Goal: Information Seeking & Learning: Find specific fact

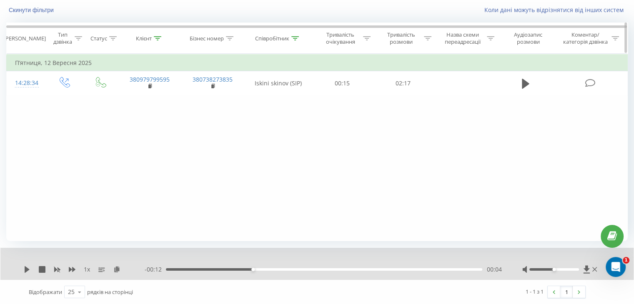
click at [158, 35] on div at bounding box center [158, 38] width 8 height 7
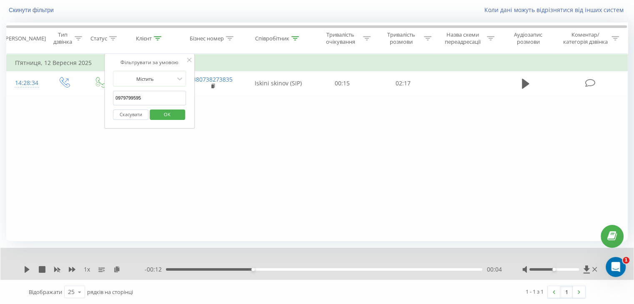
click at [156, 96] on input "0979799595" at bounding box center [149, 98] width 73 height 15
paste input "380733164187"
click at [120, 95] on input "380733164187" at bounding box center [149, 98] width 73 height 15
type input "0733164187"
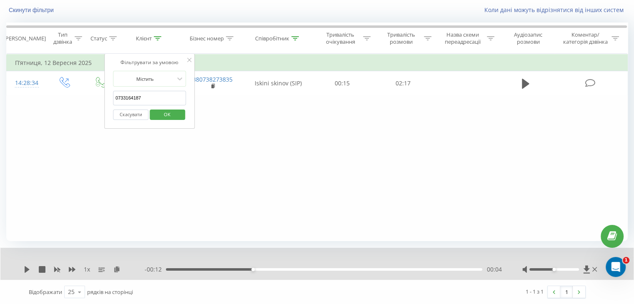
click at [165, 115] on span "OK" at bounding box center [167, 114] width 23 height 13
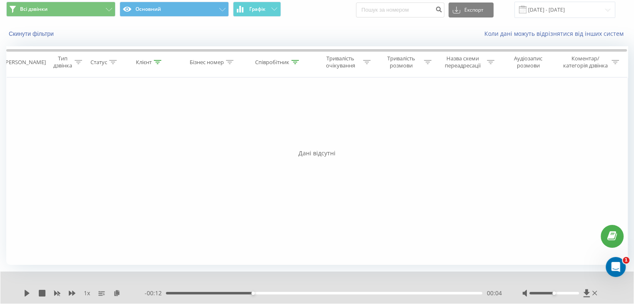
scroll to position [30, 0]
click at [581, 11] on input "01.08.2025 - 21.09.2025" at bounding box center [564, 10] width 101 height 16
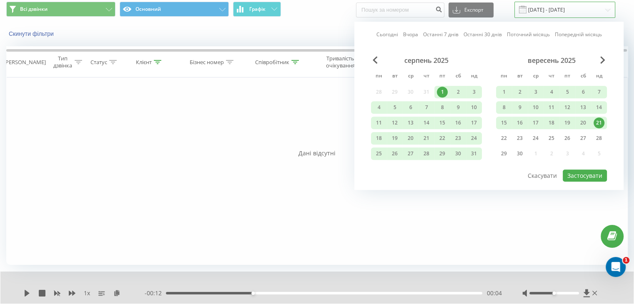
scroll to position [0, 0]
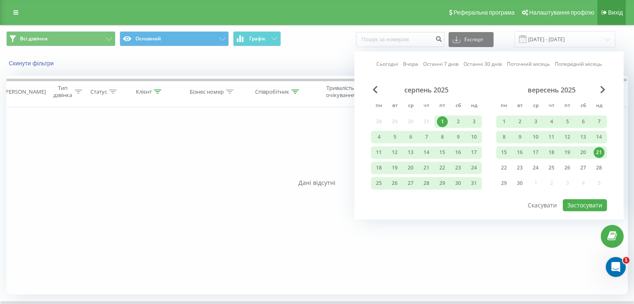
click at [610, 15] on span "Вихід" at bounding box center [615, 12] width 15 height 7
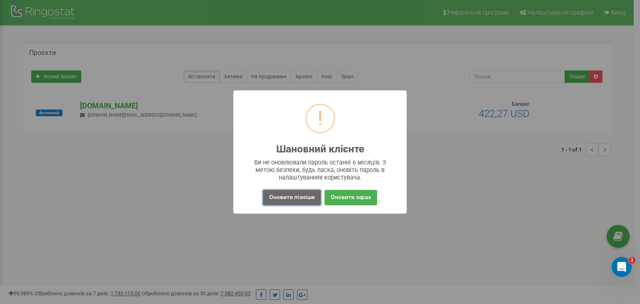
click at [299, 196] on button "Оновити пізніше" at bounding box center [292, 197] width 58 height 15
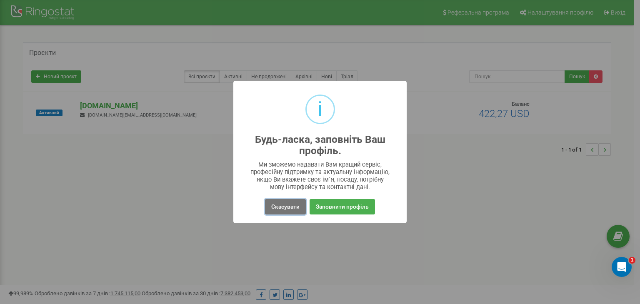
drag, startPoint x: 281, startPoint y: 204, endPoint x: 278, endPoint y: 200, distance: 5.4
click at [280, 205] on button "Скасувати" at bounding box center [285, 206] width 41 height 15
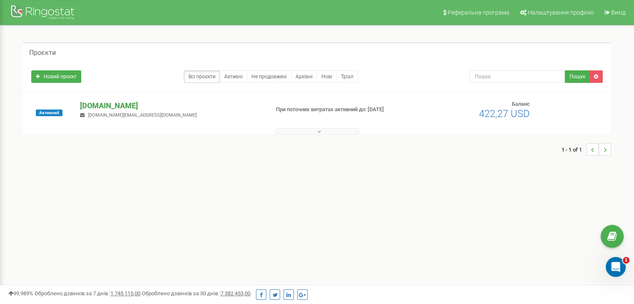
click at [122, 108] on p "[DOMAIN_NAME]" at bounding box center [171, 105] width 182 height 11
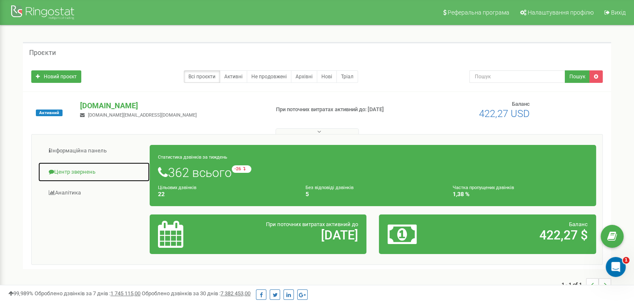
click at [81, 173] on link "Центр звернень" at bounding box center [94, 172] width 112 height 20
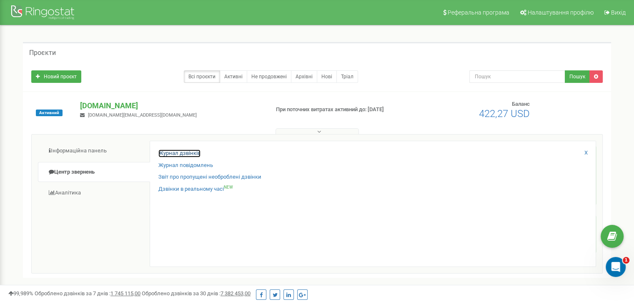
click at [184, 154] on link "Журнал дзвінків" at bounding box center [179, 154] width 42 height 8
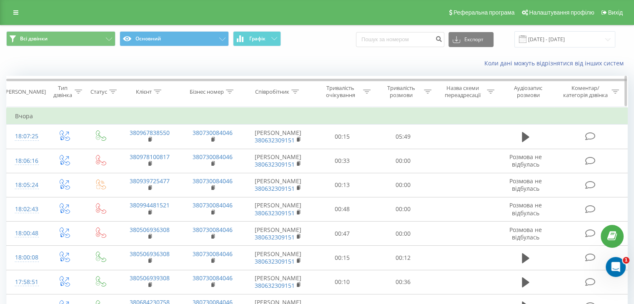
click at [158, 93] on icon at bounding box center [158, 92] width 8 height 4
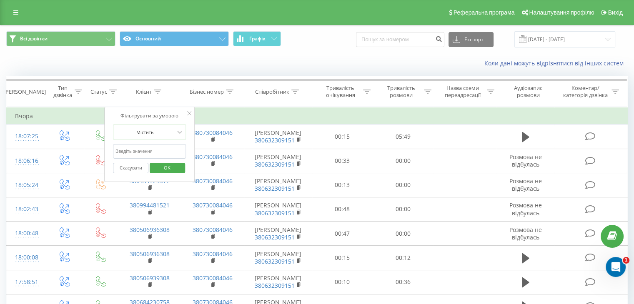
click at [157, 149] on input "text" at bounding box center [149, 151] width 73 height 15
paste input "380958032372"
drag, startPoint x: 120, startPoint y: 151, endPoint x: 113, endPoint y: 151, distance: 7.1
click at [113, 151] on input "380958032372" at bounding box center [149, 151] width 73 height 15
click at [165, 167] on span "OK" at bounding box center [167, 167] width 23 height 13
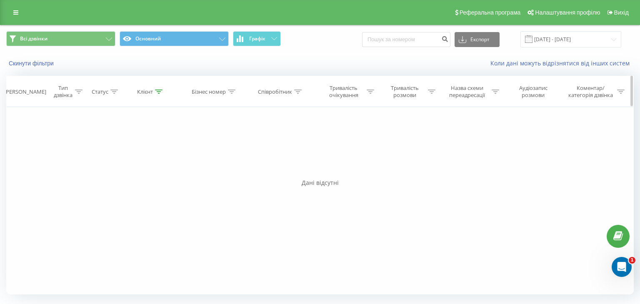
click at [159, 90] on icon at bounding box center [159, 92] width 8 height 4
click at [156, 152] on input "0958032372" at bounding box center [151, 151] width 73 height 15
paste input "35641966"
click at [175, 167] on span "OK" at bounding box center [168, 167] width 23 height 13
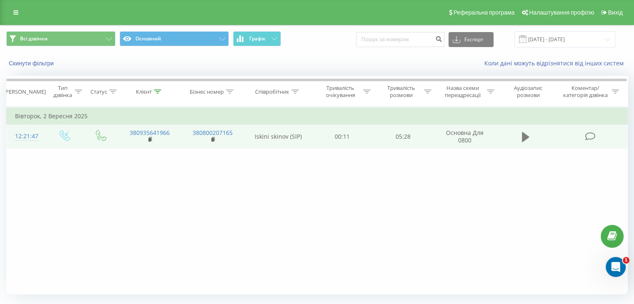
click at [520, 138] on button at bounding box center [525, 137] width 13 height 13
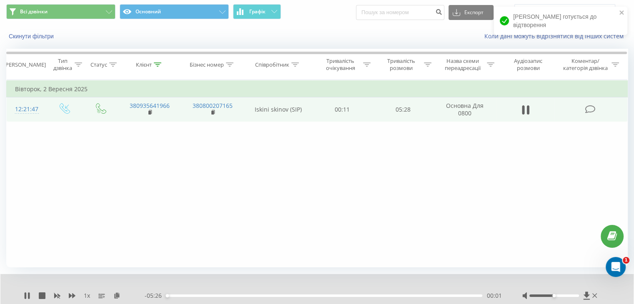
scroll to position [53, 0]
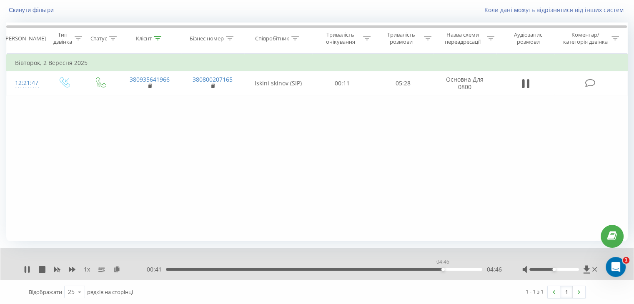
drag, startPoint x: 171, startPoint y: 270, endPoint x: 454, endPoint y: 267, distance: 282.7
click at [454, 268] on div "04:46" at bounding box center [324, 269] width 316 height 3
drag, startPoint x: 27, startPoint y: 269, endPoint x: 27, endPoint y: 264, distance: 5.4
click at [27, 269] on icon at bounding box center [27, 269] width 7 height 7
click at [157, 38] on icon at bounding box center [158, 38] width 8 height 4
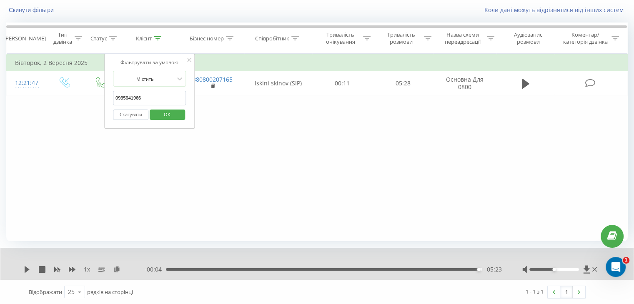
click at [150, 97] on input "0935641966" at bounding box center [149, 98] width 73 height 15
paste input "639704404"
click at [166, 113] on span "OK" at bounding box center [167, 114] width 23 height 13
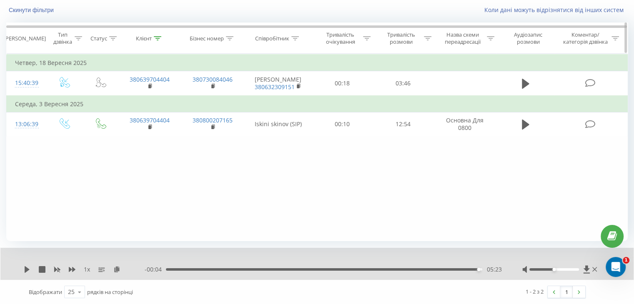
click at [160, 38] on icon at bounding box center [158, 38] width 8 height 4
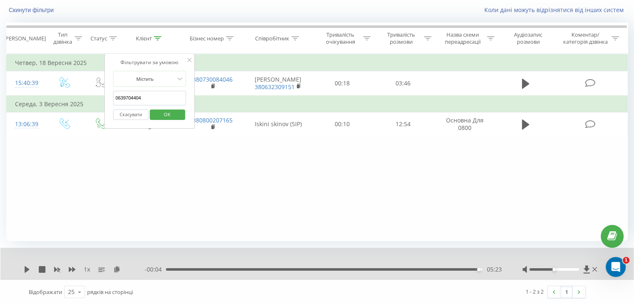
click at [150, 97] on input "0639704404" at bounding box center [149, 98] width 73 height 15
paste input "7703738"
click at [165, 111] on span "OK" at bounding box center [167, 114] width 23 height 13
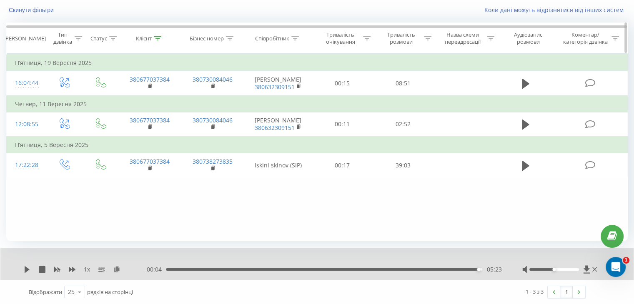
click at [160, 35] on div at bounding box center [158, 38] width 8 height 7
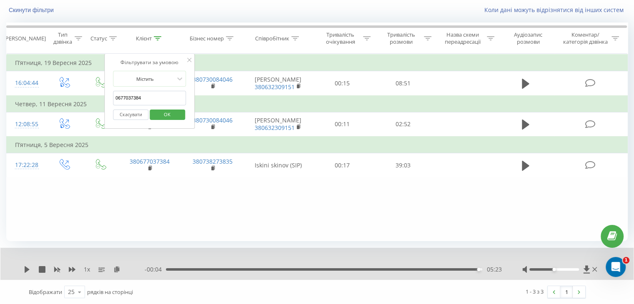
click at [146, 95] on input "0677037384" at bounding box center [149, 98] width 73 height 15
paste input "975111548"
click at [167, 115] on span "OK" at bounding box center [167, 114] width 23 height 13
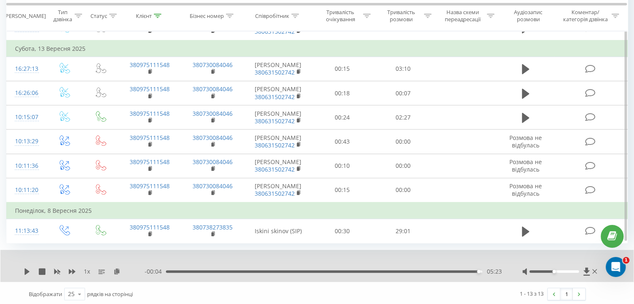
scroll to position [247, 0]
click at [156, 15] on icon at bounding box center [158, 15] width 8 height 4
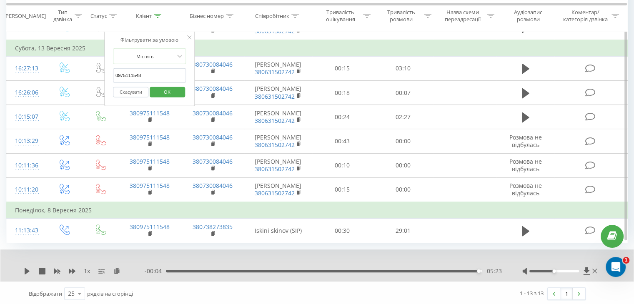
click at [159, 72] on input "0975111548" at bounding box center [149, 75] width 73 height 15
paste input "65321320"
click at [162, 85] on span "OK" at bounding box center [167, 91] width 23 height 13
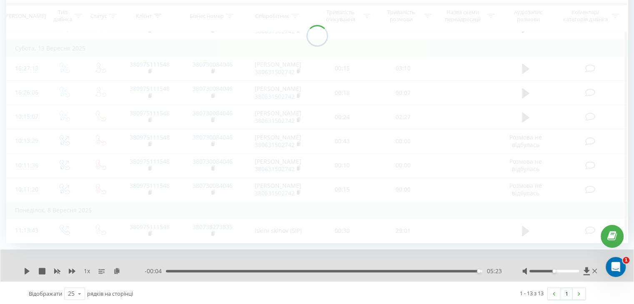
scroll to position [53, 0]
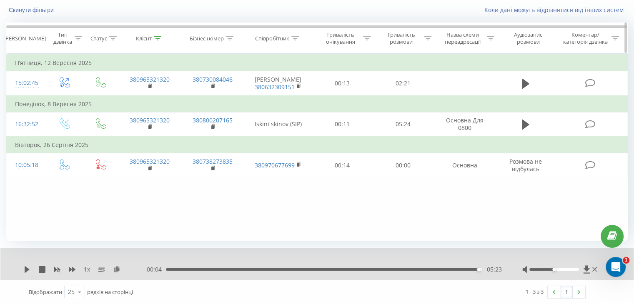
click at [153, 36] on div "Клієнт" at bounding box center [148, 38] width 25 height 7
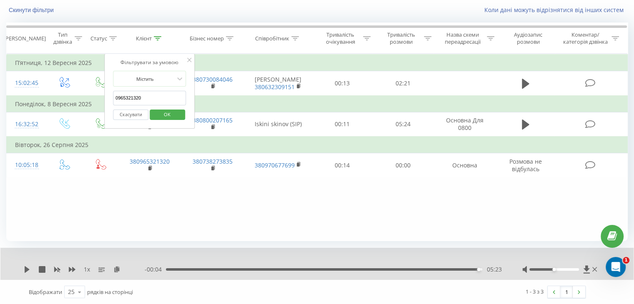
click at [148, 95] on input "0965321320" at bounding box center [149, 98] width 73 height 15
click at [149, 95] on input "0965321320" at bounding box center [149, 98] width 73 height 15
paste input "3507846"
type input "0963507846"
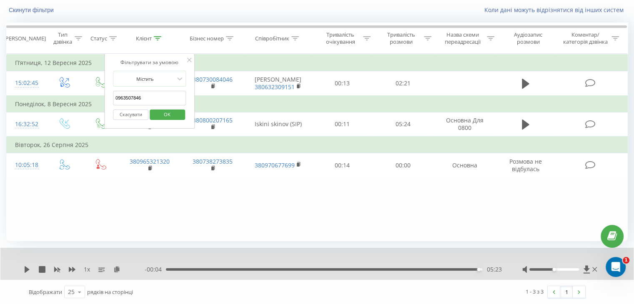
click at [163, 115] on span "OK" at bounding box center [167, 114] width 23 height 13
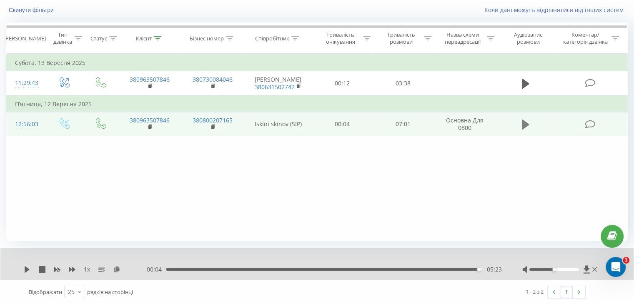
click at [522, 124] on icon at bounding box center [526, 125] width 8 height 10
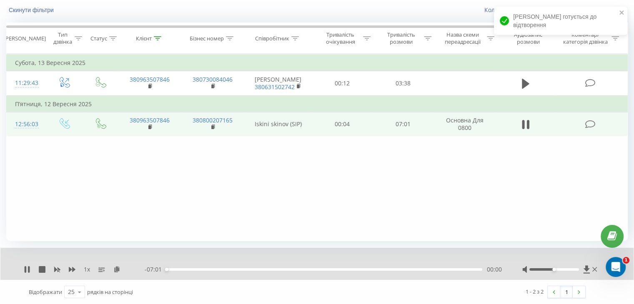
drag, startPoint x: 166, startPoint y: 267, endPoint x: 294, endPoint y: 270, distance: 127.6
click at [297, 269] on div "- 07:01 00:00 00:00" at bounding box center [323, 270] width 357 height 8
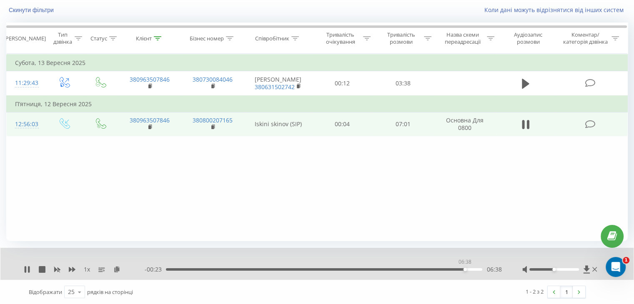
drag, startPoint x: 168, startPoint y: 269, endPoint x: 467, endPoint y: 267, distance: 298.5
click at [466, 268] on div "06:38" at bounding box center [465, 269] width 3 height 3
click at [27, 268] on icon at bounding box center [27, 269] width 7 height 7
